Goal: Task Accomplishment & Management: Manage account settings

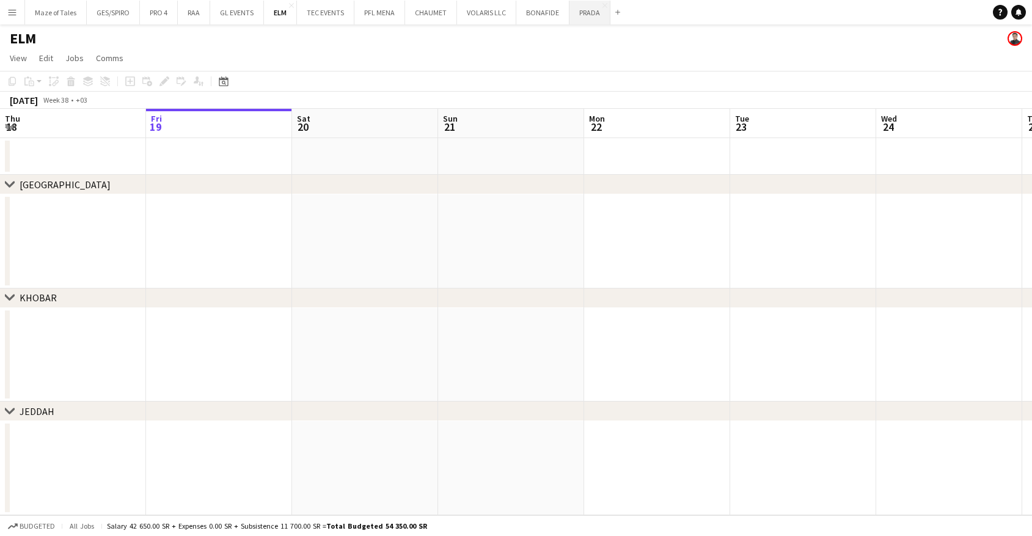
click at [585, 14] on button "PRADA Close" at bounding box center [589, 13] width 41 height 24
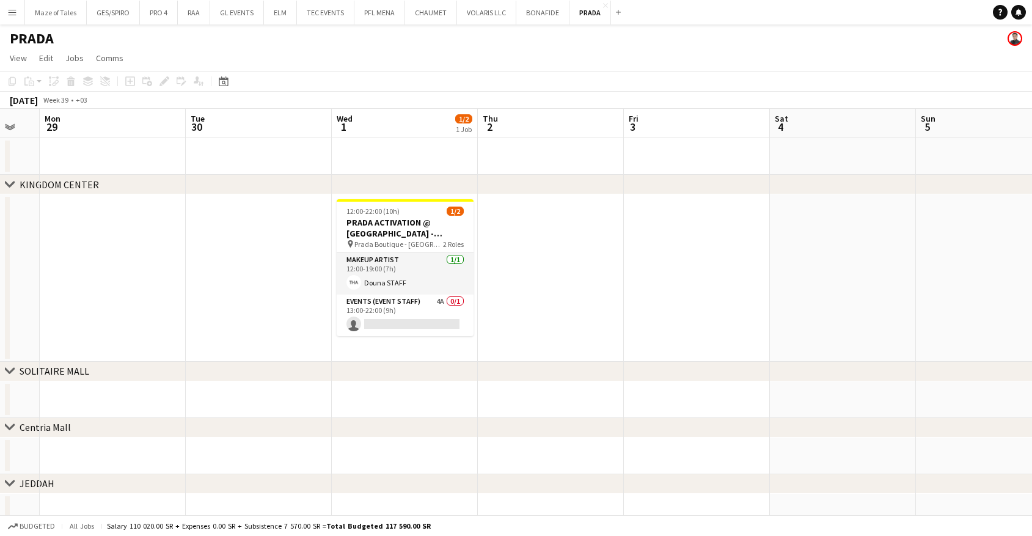
scroll to position [0, 544]
click at [433, 330] on app-card-role "Events (Event Staff) 4A 0/1 13:00-22:00 (9h) single-neutral-actions" at bounding box center [405, 315] width 137 height 42
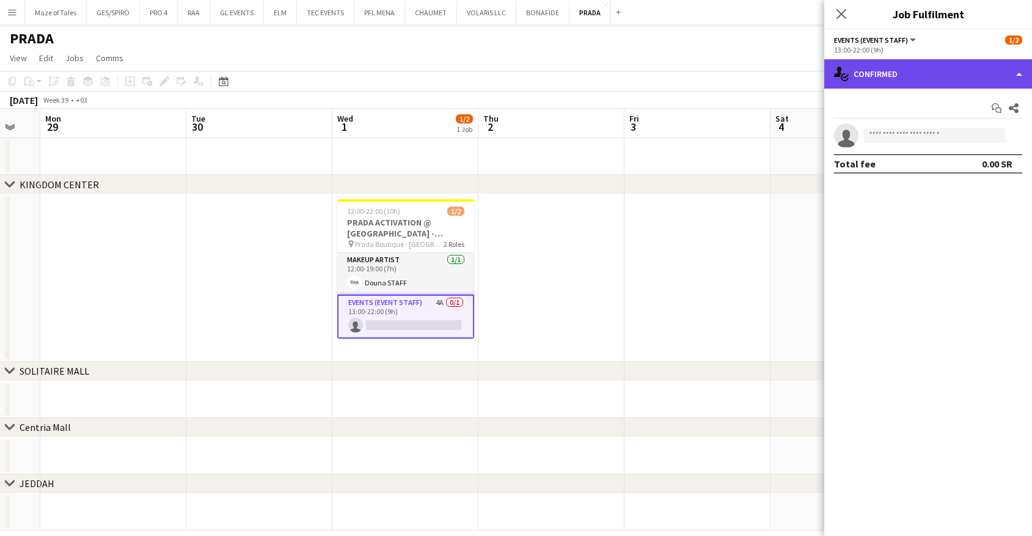
click at [937, 79] on div "single-neutral-actions-check-2 Confirmed" at bounding box center [928, 73] width 208 height 29
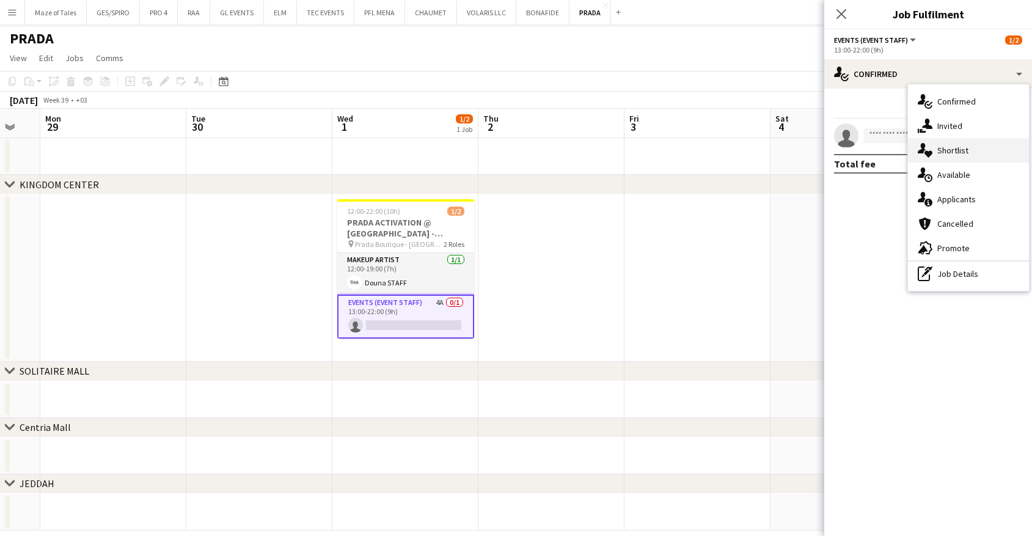
click at [972, 154] on div "single-neutral-actions-heart Shortlist" at bounding box center [968, 150] width 121 height 24
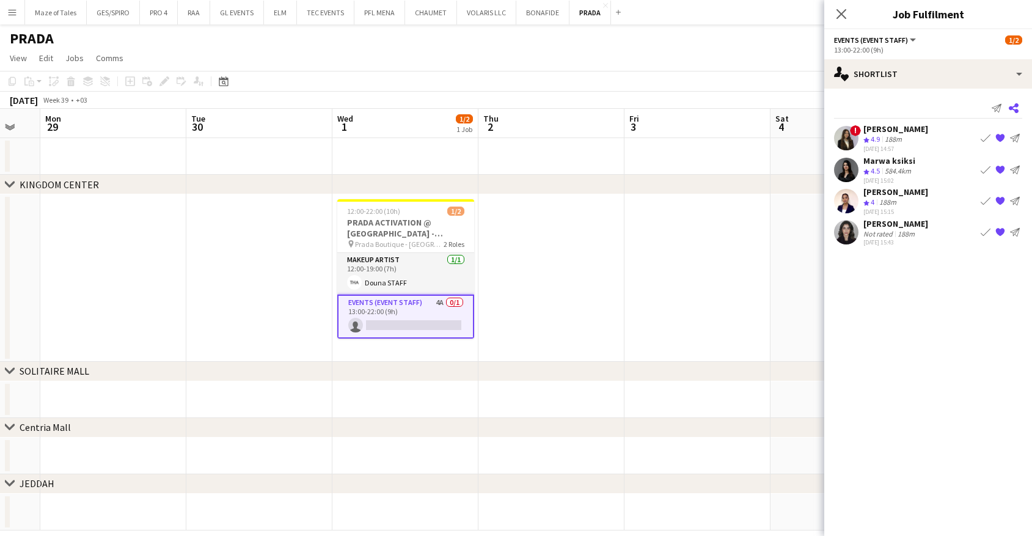
click at [1017, 110] on icon at bounding box center [1014, 108] width 10 height 10
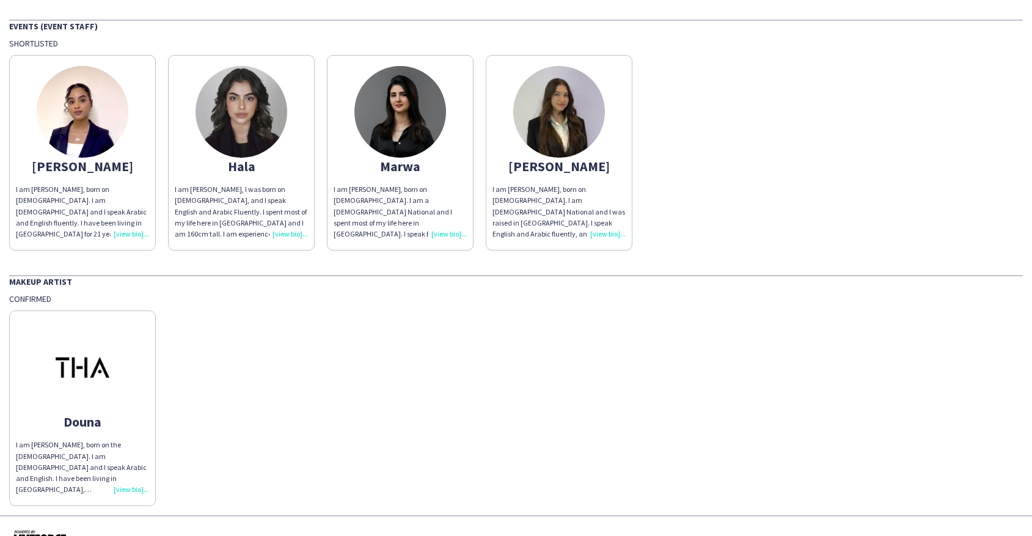
scroll to position [82, 0]
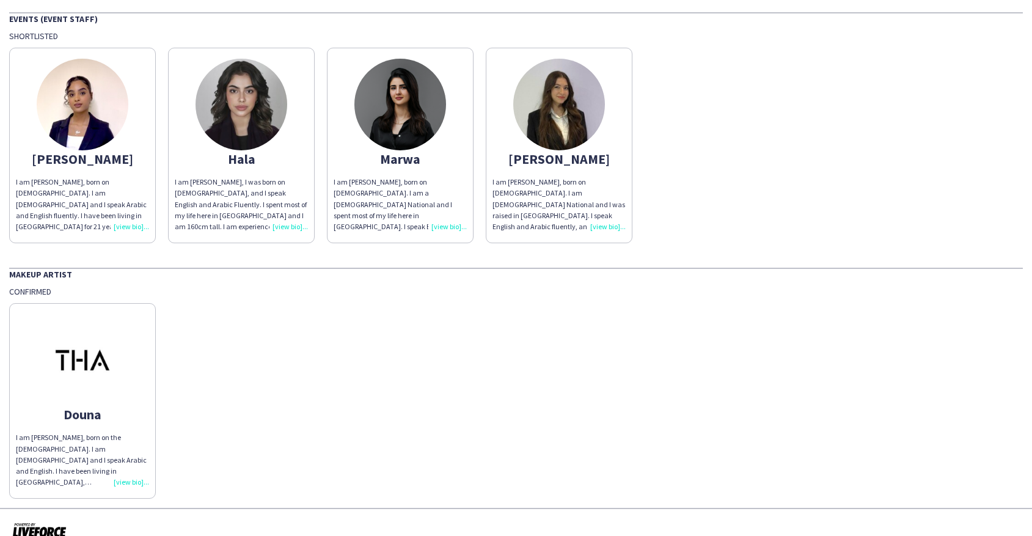
click at [131, 479] on div "I am [PERSON_NAME], born on the [DEMOGRAPHIC_DATA]. I am [DEMOGRAPHIC_DATA] and…" at bounding box center [82, 460] width 133 height 56
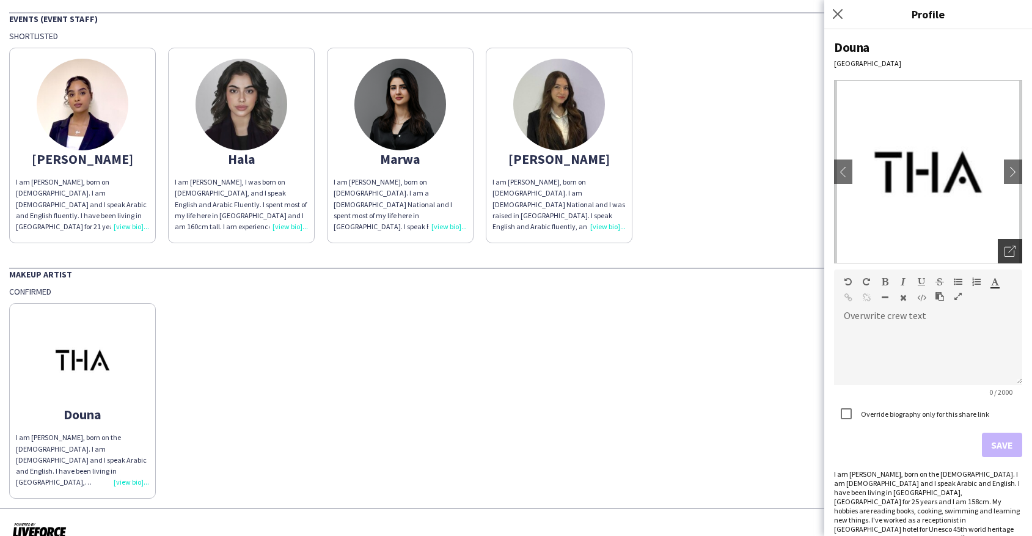
click at [1009, 250] on icon "Open photos pop-in" at bounding box center [1009, 251] width 11 height 11
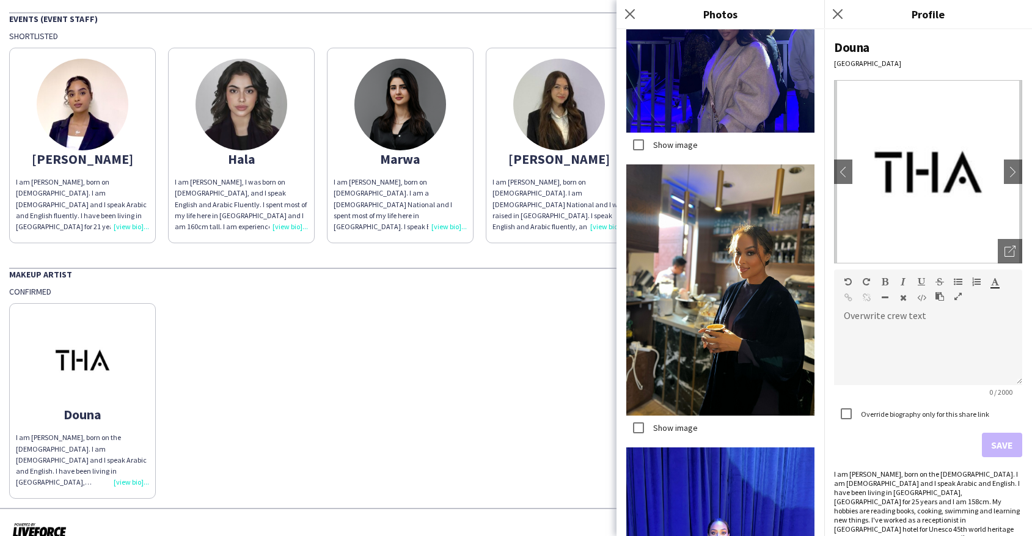
scroll to position [706, 0]
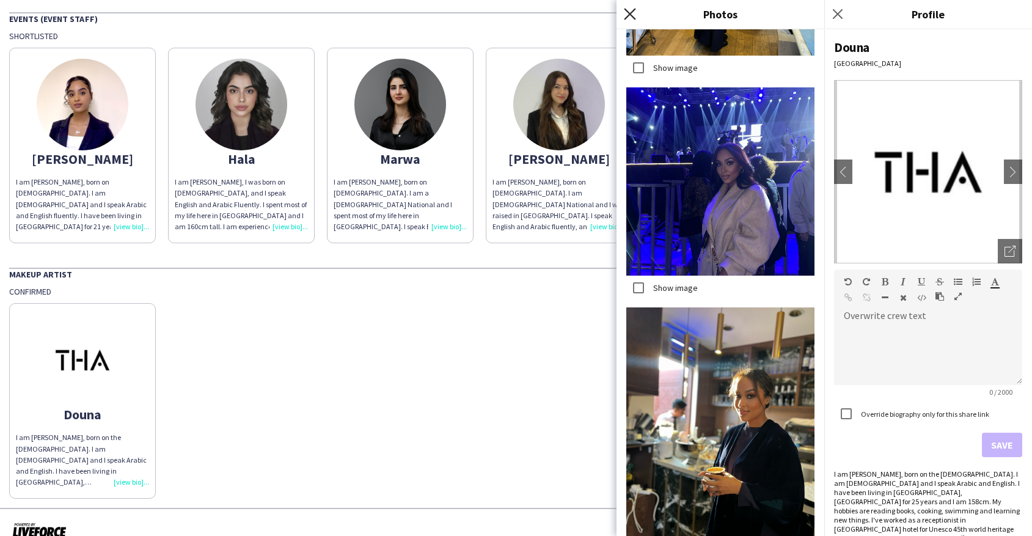
click at [631, 16] on icon "Close pop-in" at bounding box center [630, 14] width 12 height 12
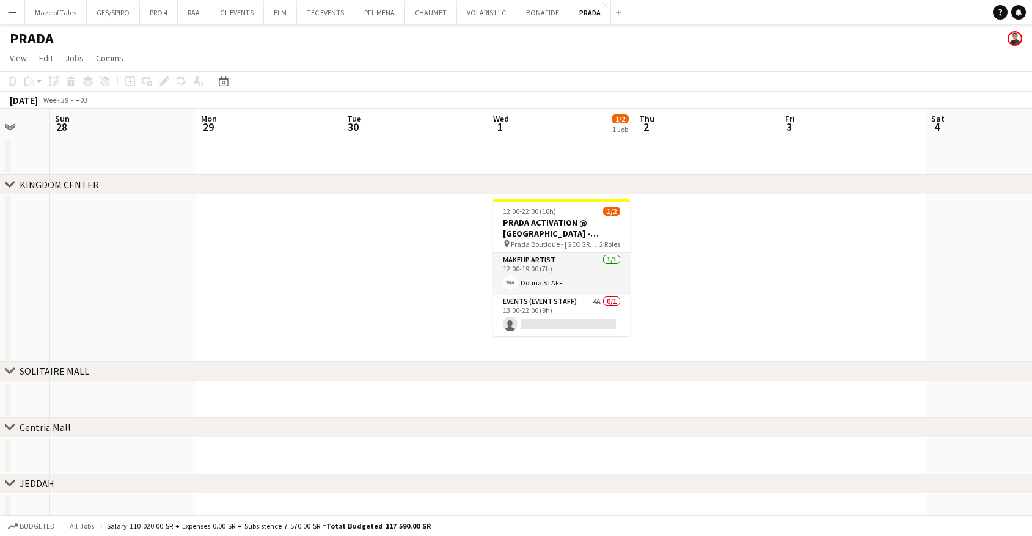
scroll to position [0, 589]
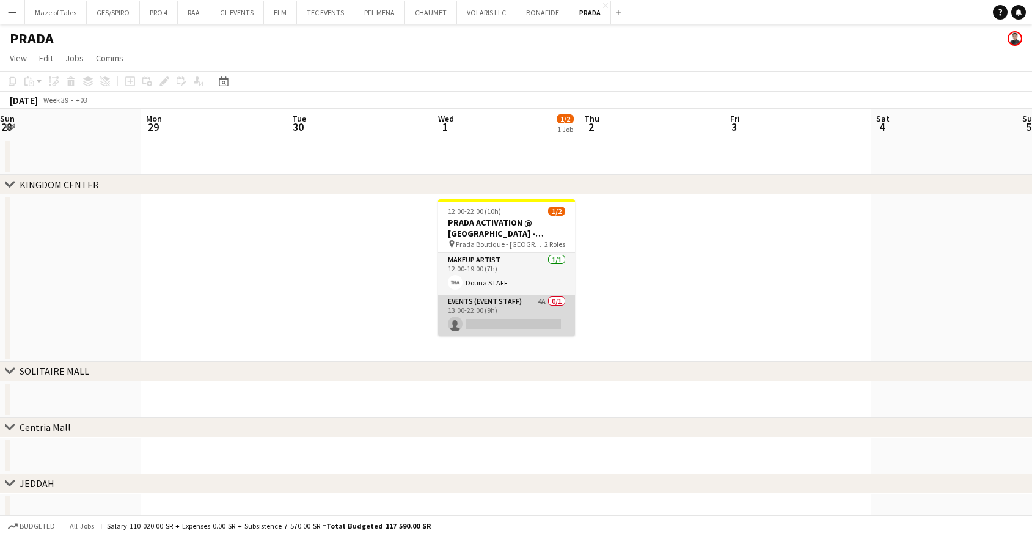
click at [510, 322] on app-card-role "Events (Event Staff) 4A 0/1 13:00-22:00 (9h) single-neutral-actions" at bounding box center [506, 315] width 137 height 42
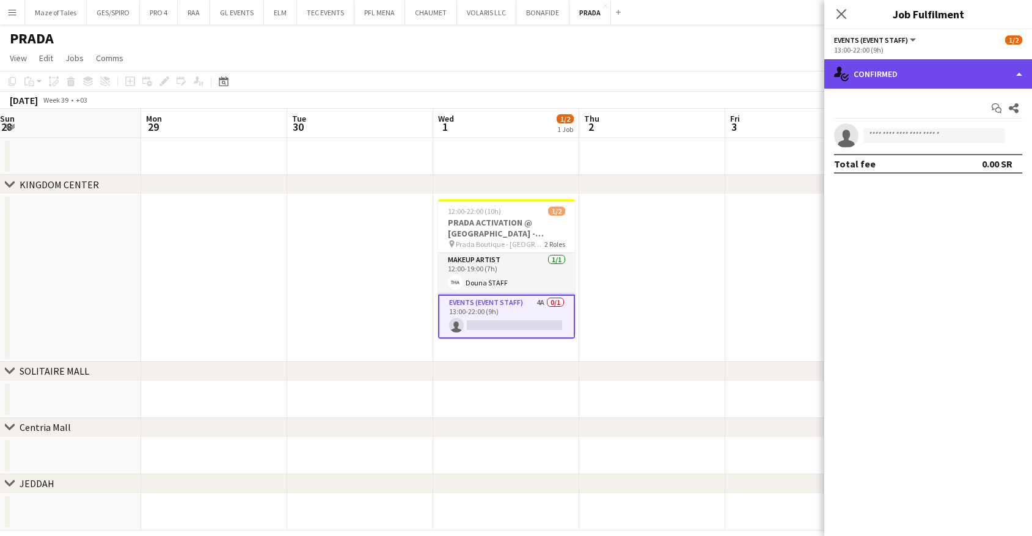
click at [899, 82] on div "single-neutral-actions-check-2 Confirmed" at bounding box center [928, 73] width 208 height 29
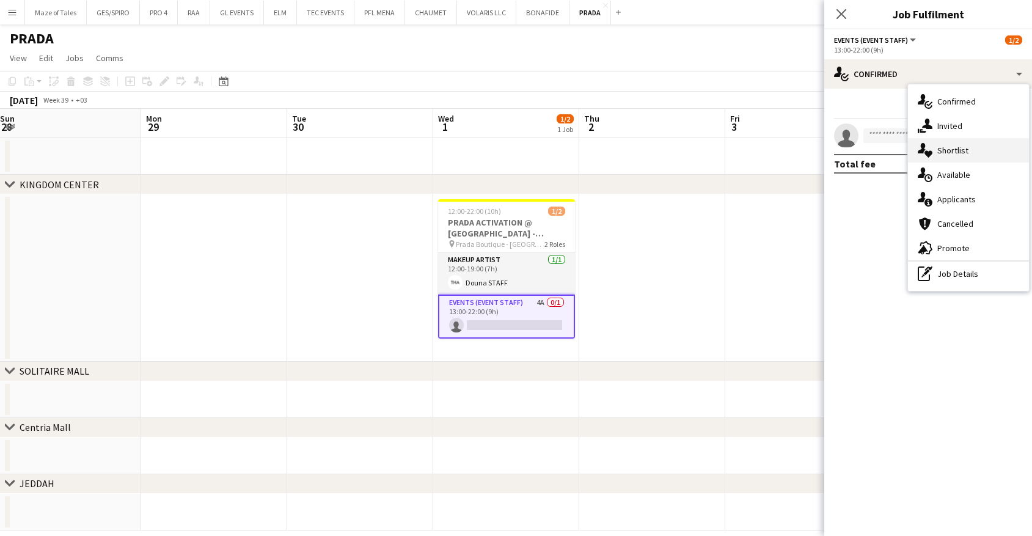
click at [941, 153] on span "Shortlist" at bounding box center [952, 150] width 31 height 11
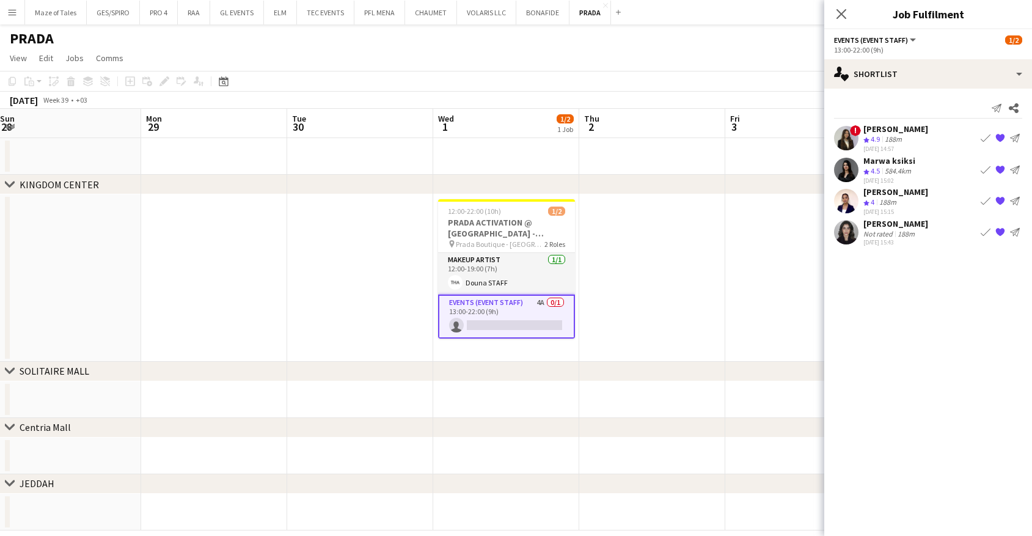
click at [892, 230] on div "Not rated" at bounding box center [879, 233] width 32 height 9
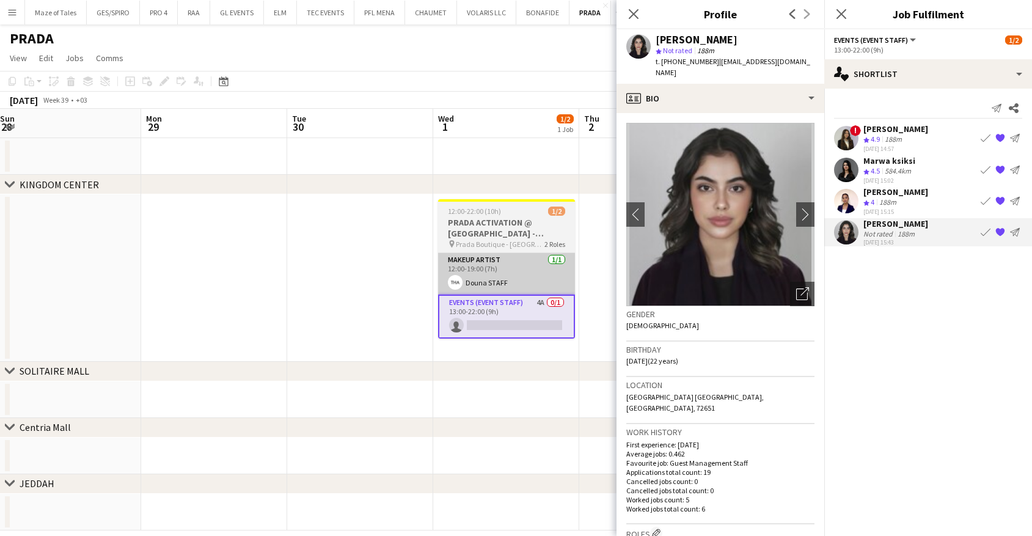
click at [509, 259] on app-card-role "Makeup Artist [DATE] 12:00-19:00 (7h) Douna STAFF" at bounding box center [506, 274] width 137 height 42
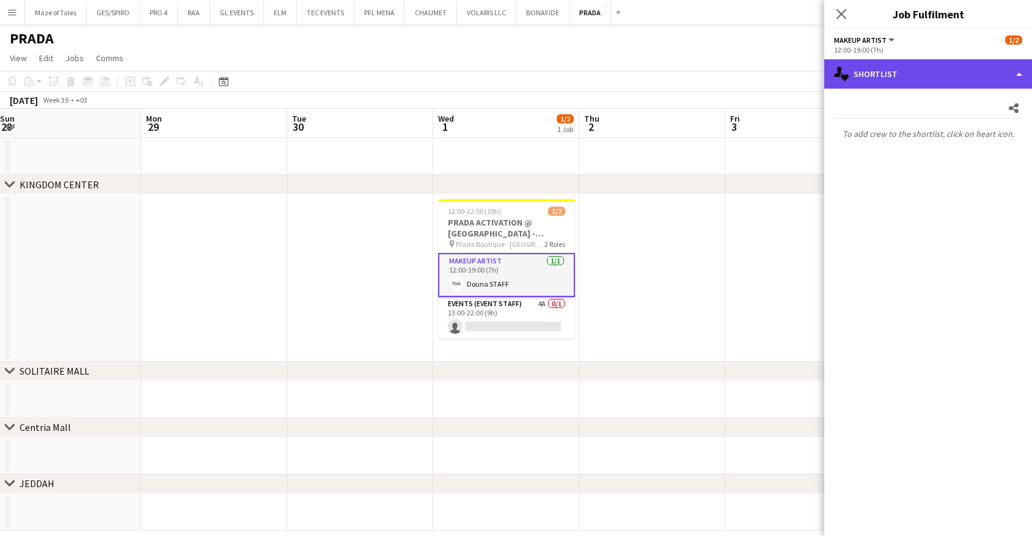
click at [905, 81] on div "single-neutral-actions-heart Shortlist" at bounding box center [928, 73] width 208 height 29
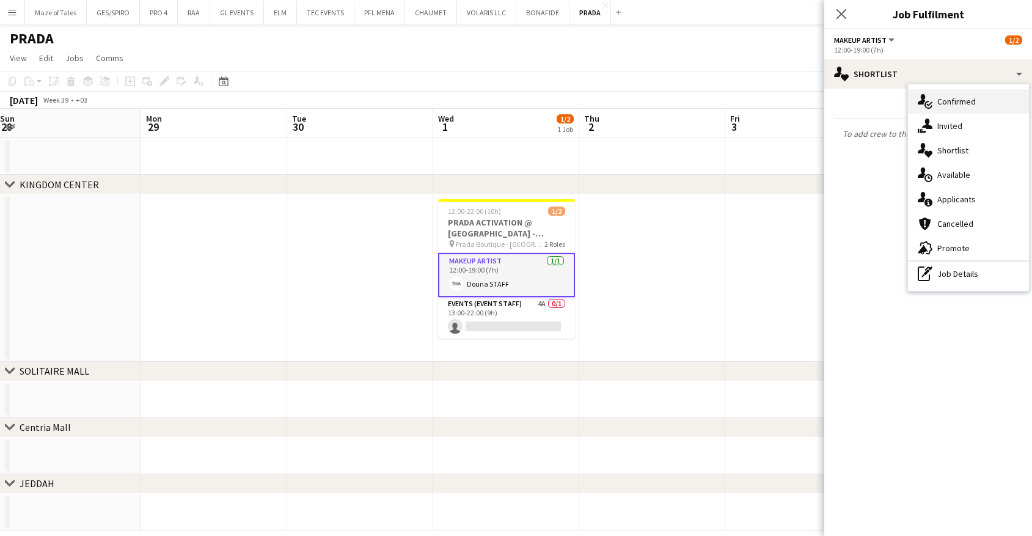
click at [942, 109] on div "single-neutral-actions-check-2 Confirmed" at bounding box center [968, 101] width 121 height 24
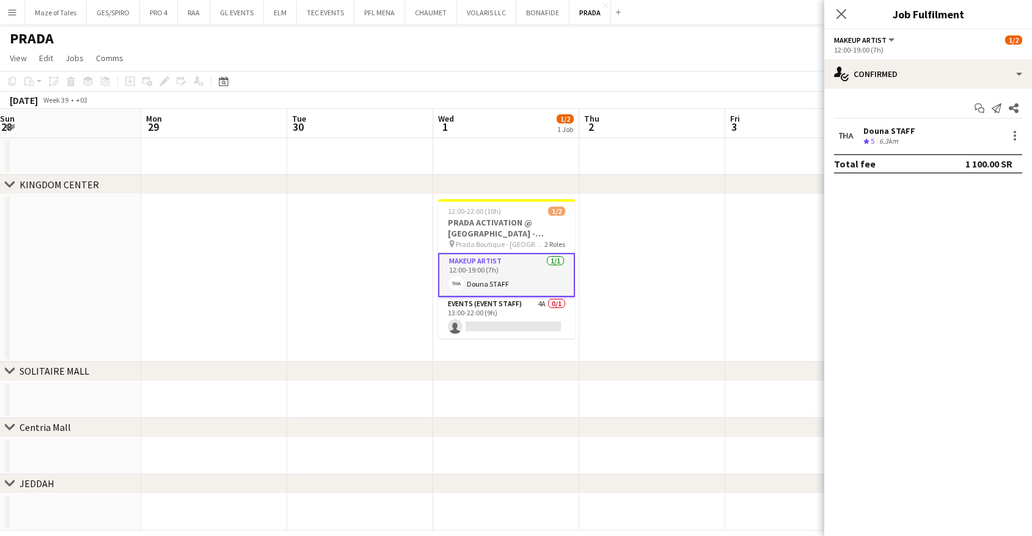
click at [899, 132] on div "Douna STAFF" at bounding box center [889, 130] width 52 height 11
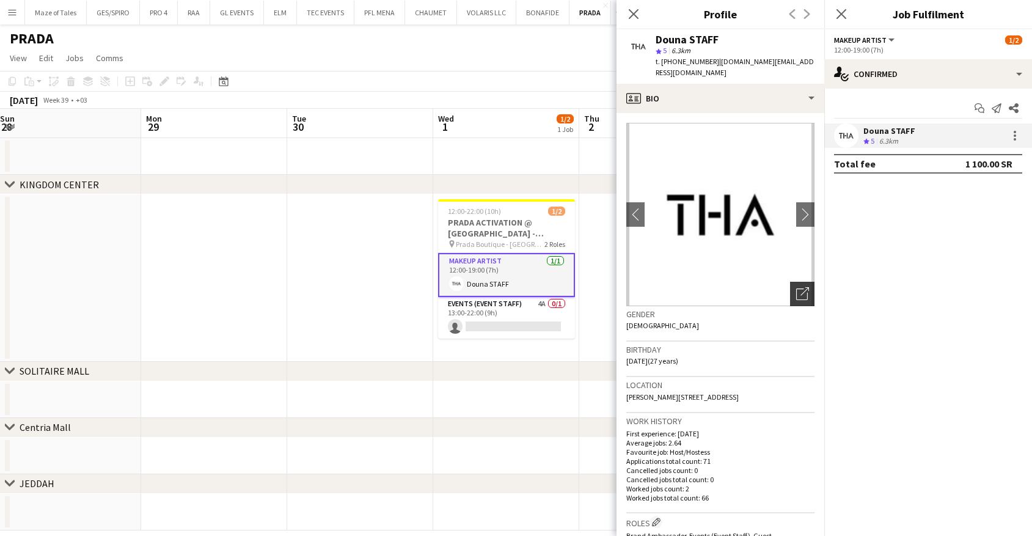
click at [802, 287] on icon "Open photos pop-in" at bounding box center [802, 293] width 13 height 13
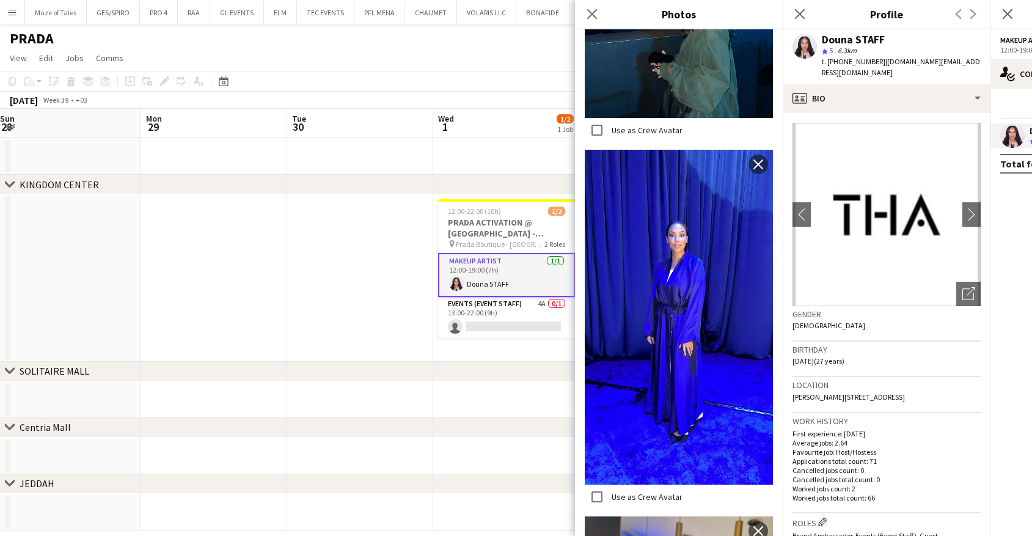
scroll to position [448, 0]
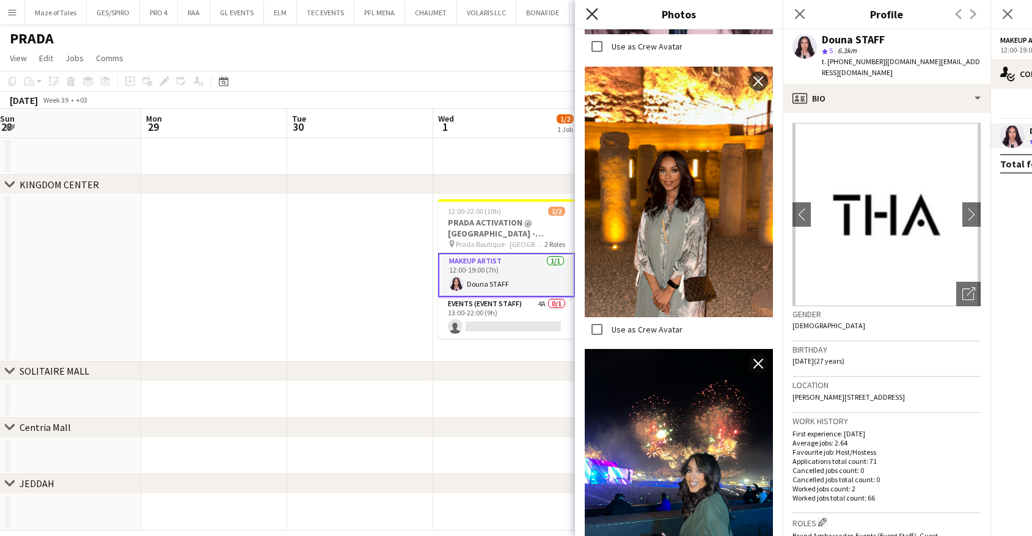
click at [594, 16] on icon at bounding box center [592, 14] width 12 height 12
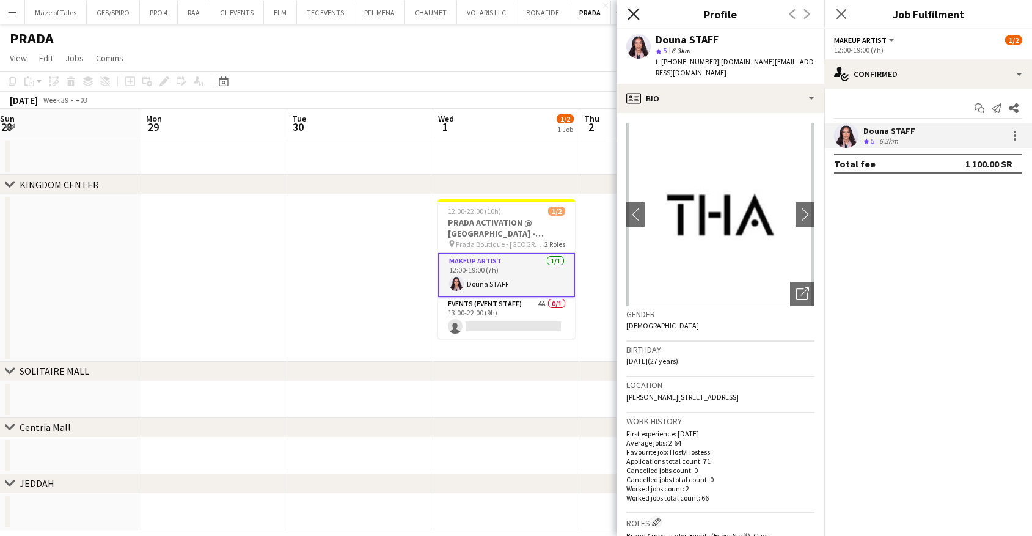
click at [632, 15] on icon at bounding box center [633, 14] width 12 height 12
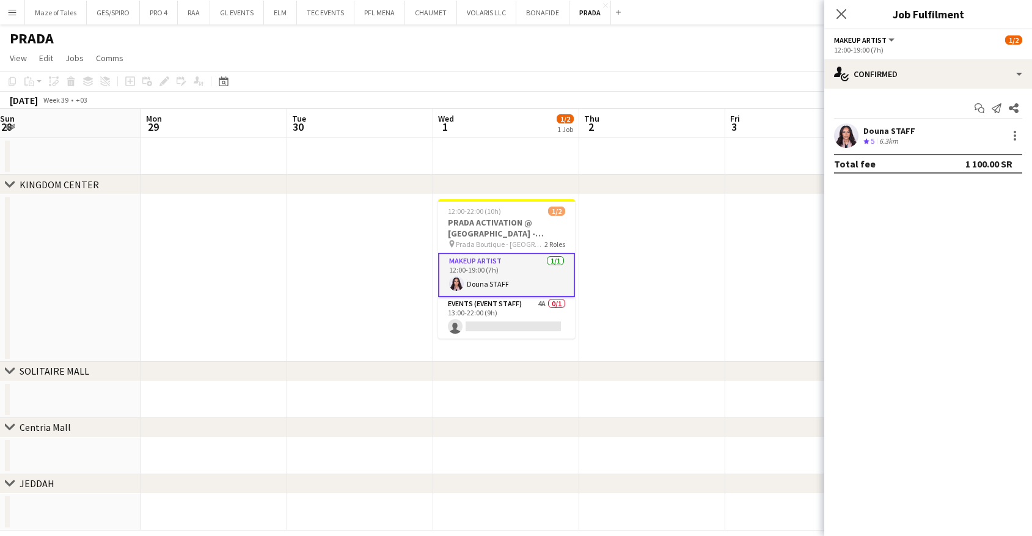
click at [660, 215] on app-date-cell at bounding box center [652, 277] width 146 height 167
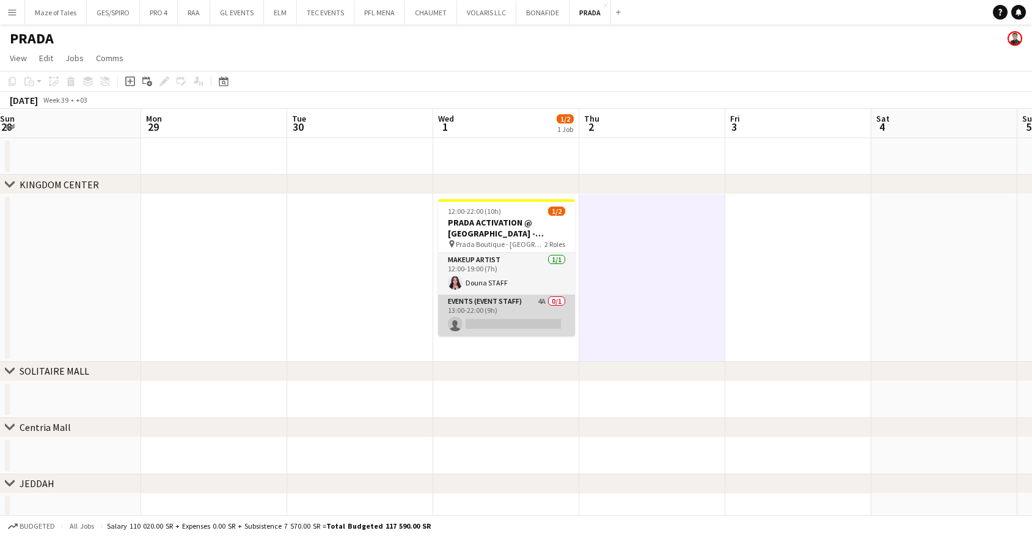
click at [494, 315] on app-card-role "Events (Event Staff) 4A 0/1 13:00-22:00 (9h) single-neutral-actions" at bounding box center [506, 315] width 137 height 42
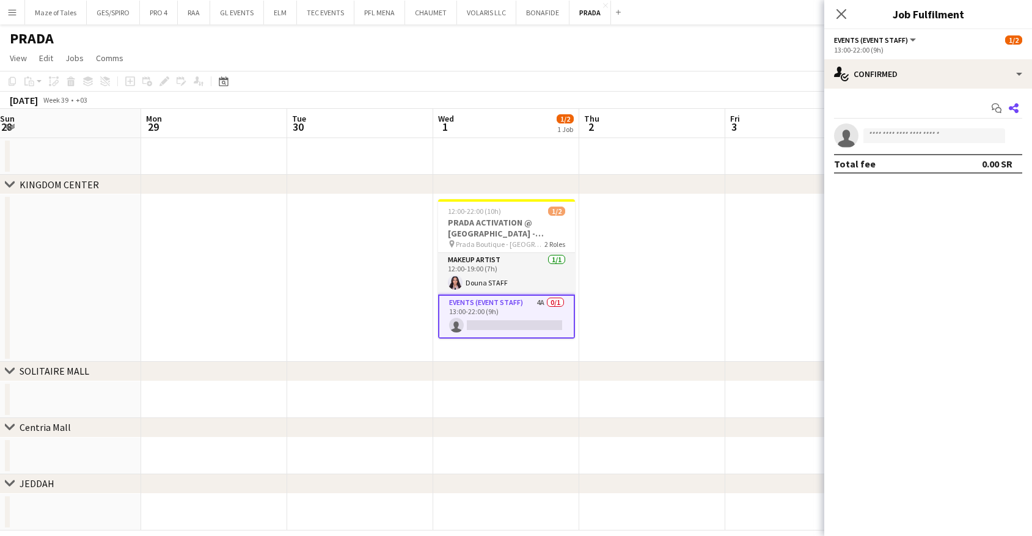
click at [1016, 111] on icon at bounding box center [1014, 108] width 10 height 10
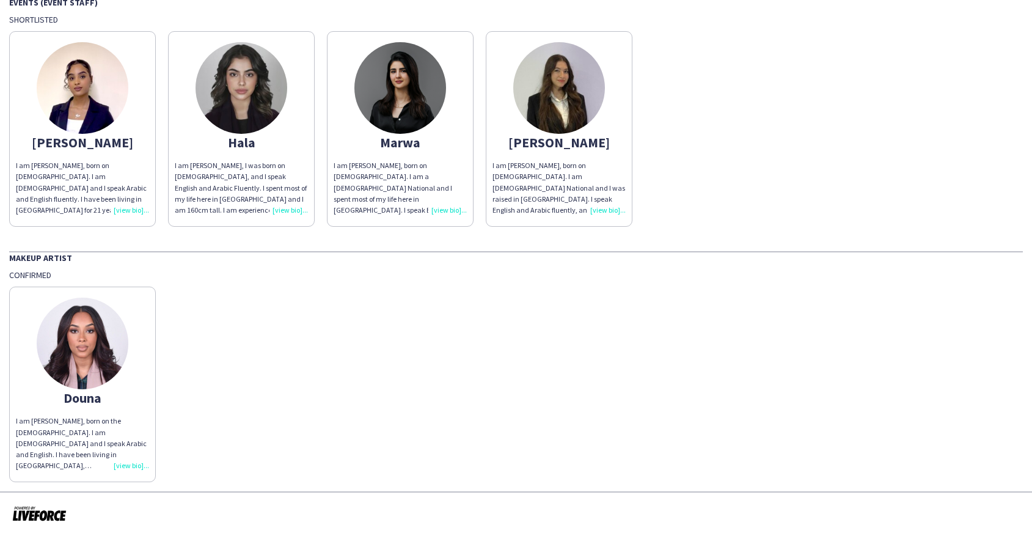
scroll to position [98, 0]
click at [130, 468] on div "I am [PERSON_NAME], born on the [DEMOGRAPHIC_DATA]. I am [DEMOGRAPHIC_DATA] and…" at bounding box center [82, 444] width 133 height 56
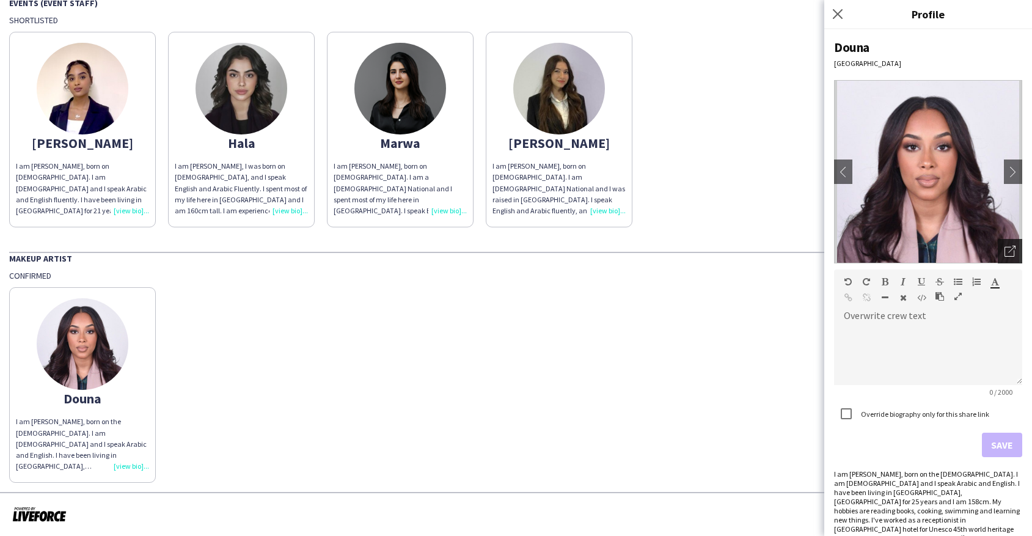
click at [1016, 254] on div "Open photos pop-in" at bounding box center [1010, 251] width 24 height 24
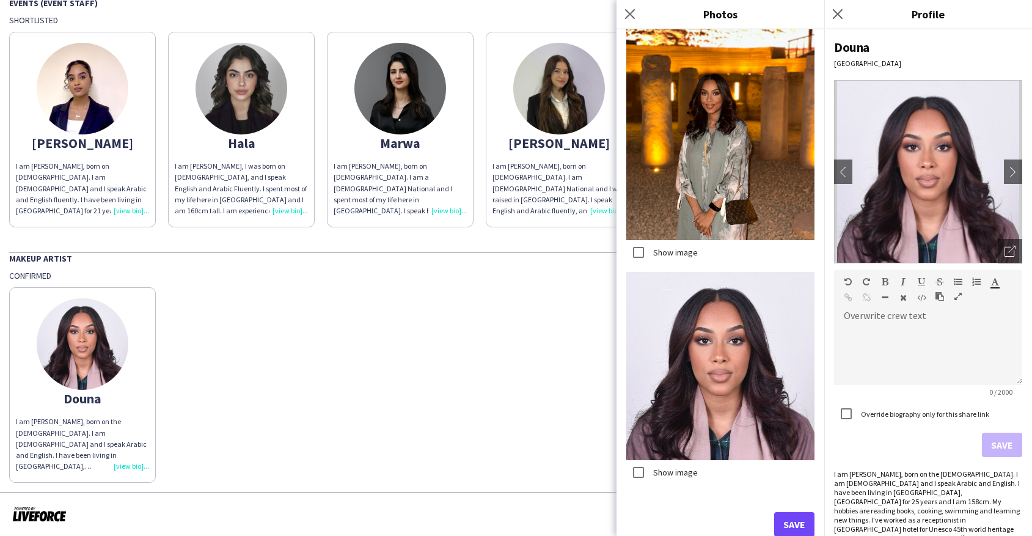
scroll to position [1955, 0]
click at [798, 527] on button "Save" at bounding box center [794, 525] width 40 height 24
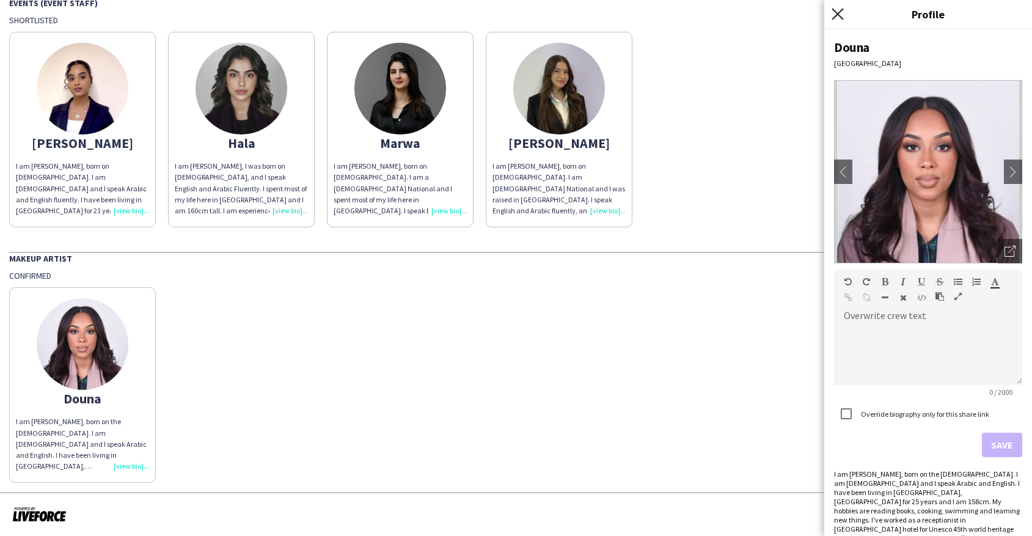
click at [836, 16] on icon at bounding box center [837, 14] width 12 height 12
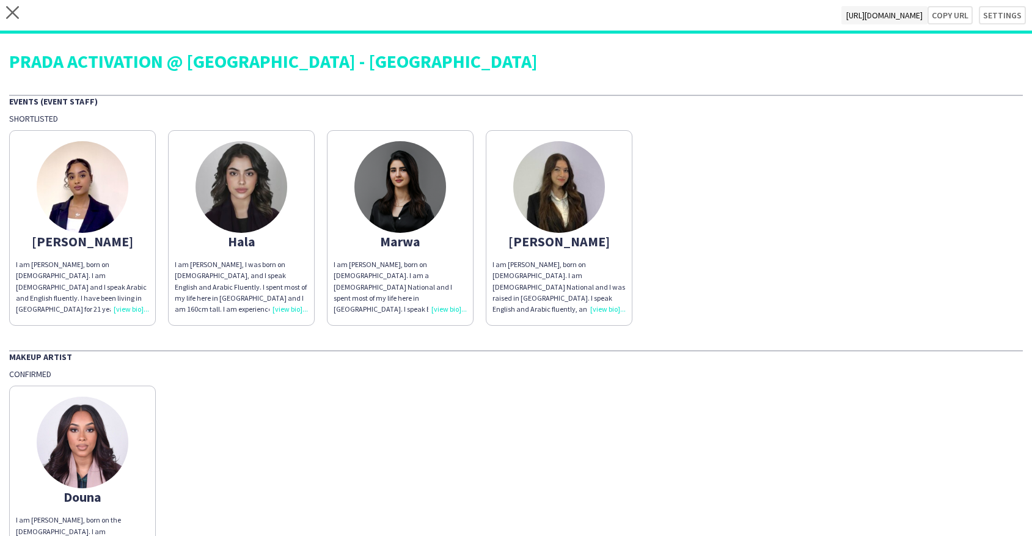
scroll to position [0, 0]
click at [951, 15] on button "Copy url" at bounding box center [949, 15] width 45 height 18
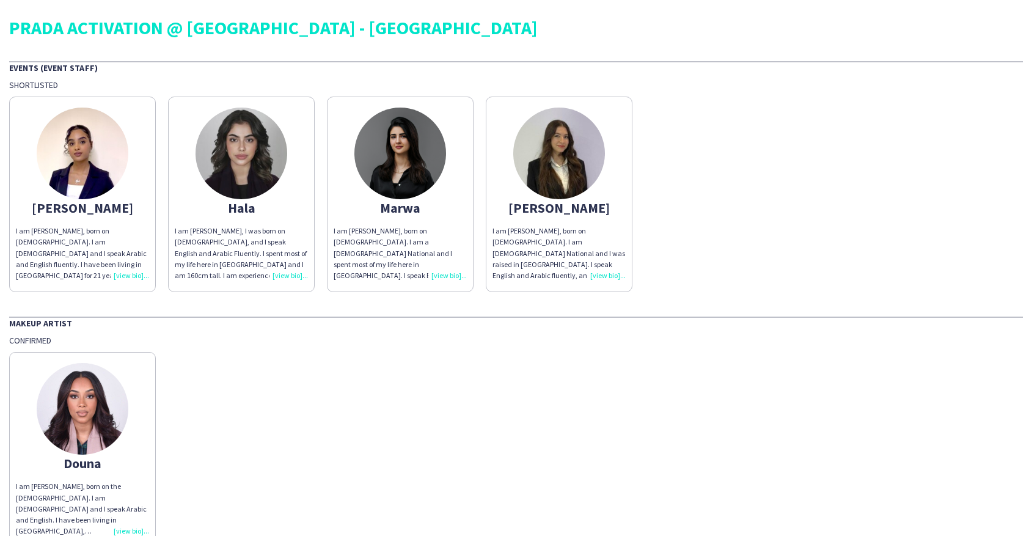
click at [288, 273] on div "I am [PERSON_NAME], I was born on [DEMOGRAPHIC_DATA], and I speak English and A…" at bounding box center [241, 253] width 133 height 56
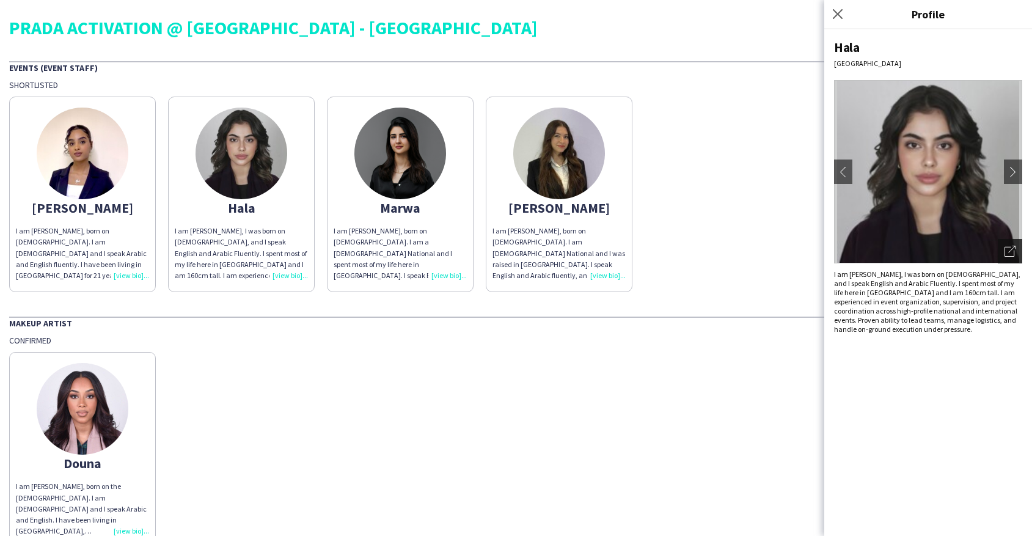
click at [1018, 252] on div "Open photos pop-in" at bounding box center [1010, 251] width 24 height 24
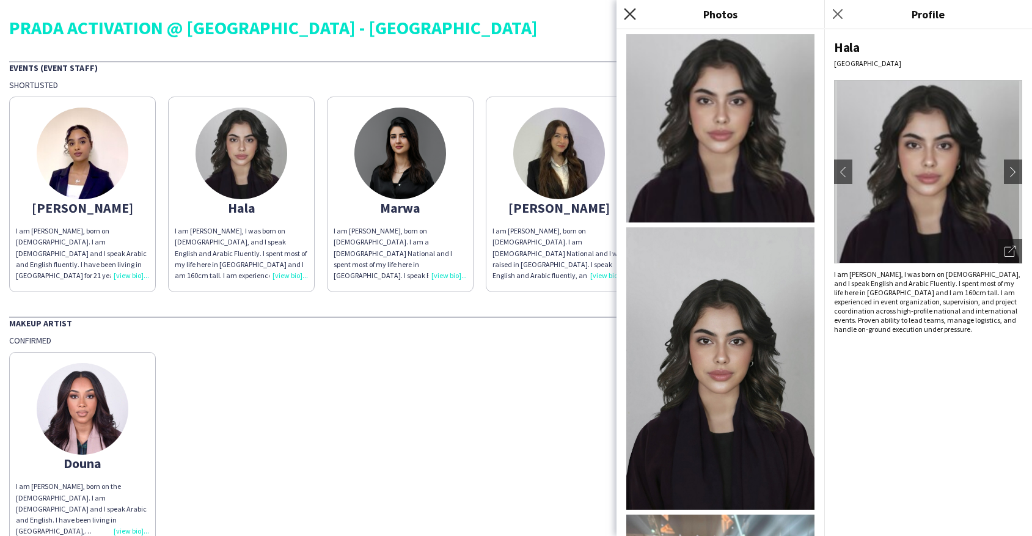
click at [632, 11] on icon "Close pop-in" at bounding box center [630, 14] width 12 height 12
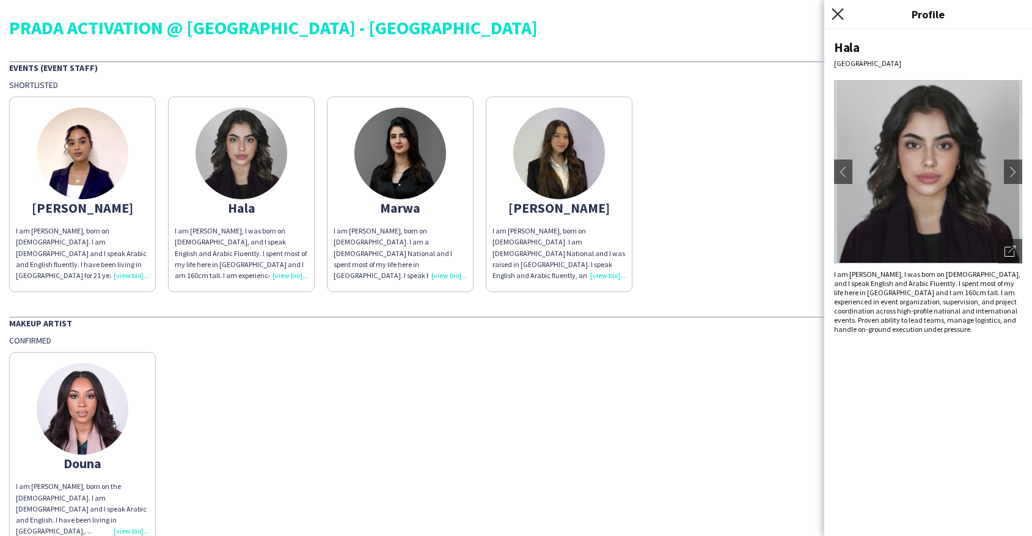
click at [841, 10] on icon at bounding box center [837, 14] width 12 height 12
